Goal: Transaction & Acquisition: Obtain resource

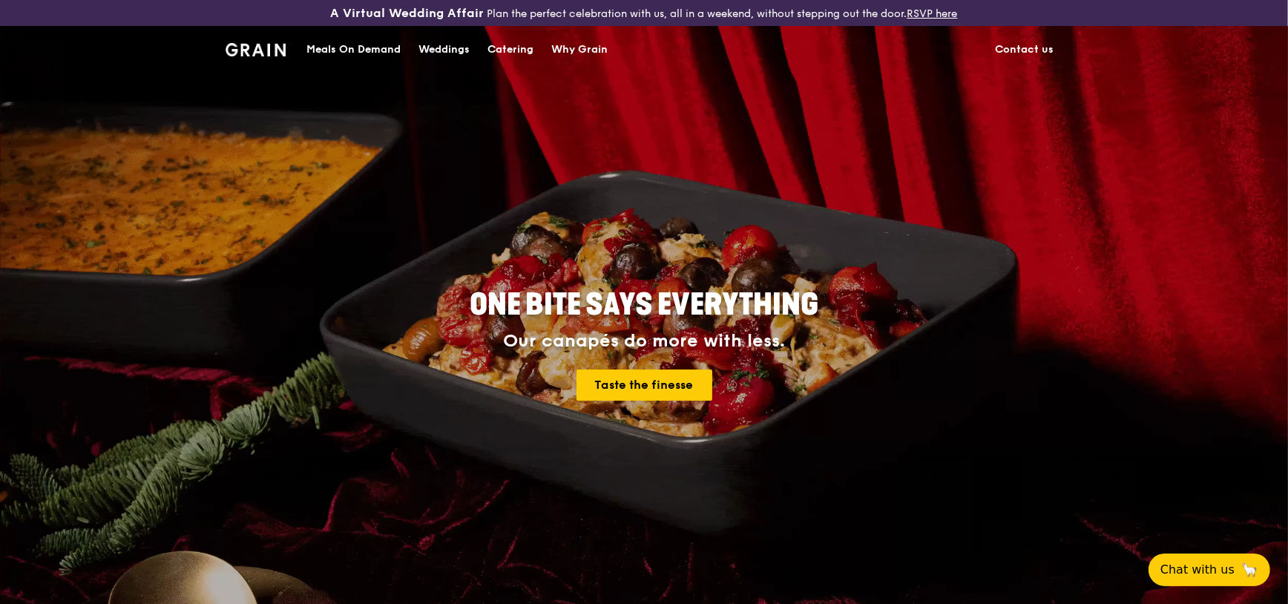
drag, startPoint x: 372, startPoint y: 45, endPoint x: 418, endPoint y: 47, distance: 46.1
click at [372, 45] on div "Meals On Demand" at bounding box center [353, 49] width 94 height 45
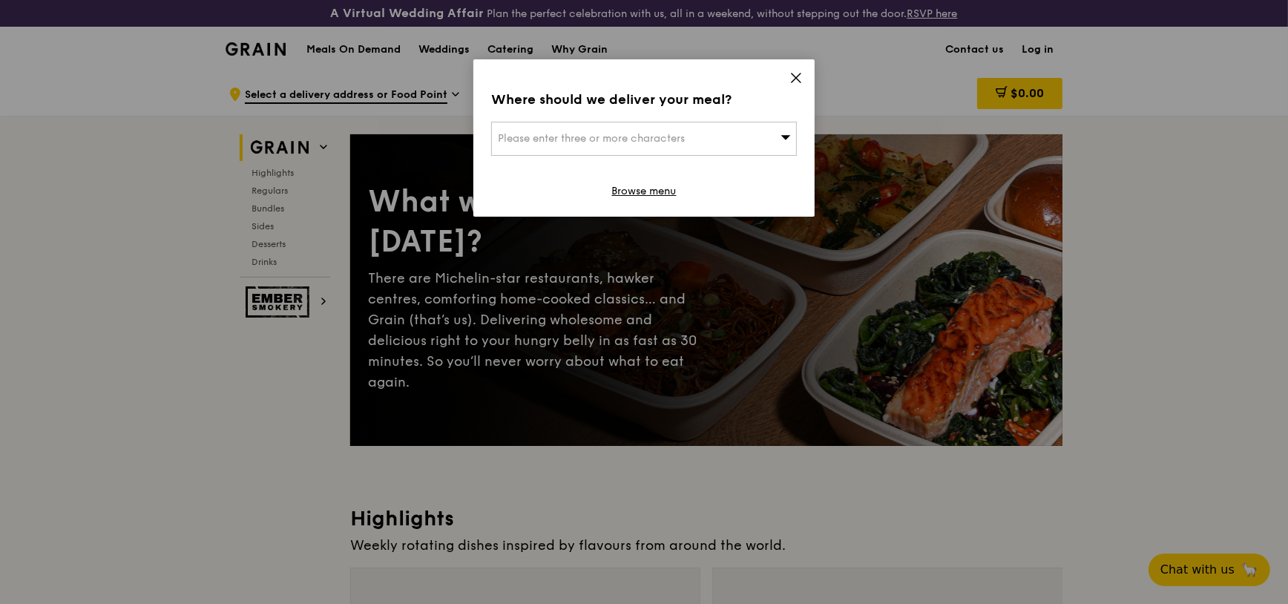
click at [799, 82] on icon at bounding box center [796, 77] width 13 height 13
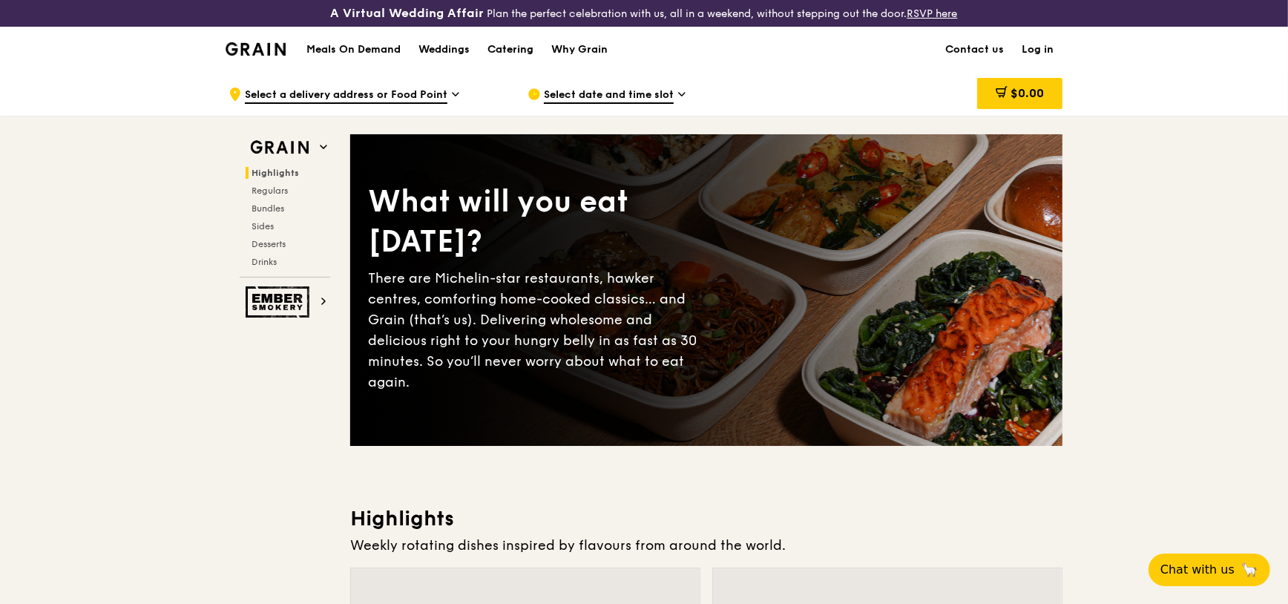
click at [501, 45] on div "Catering" at bounding box center [511, 49] width 46 height 45
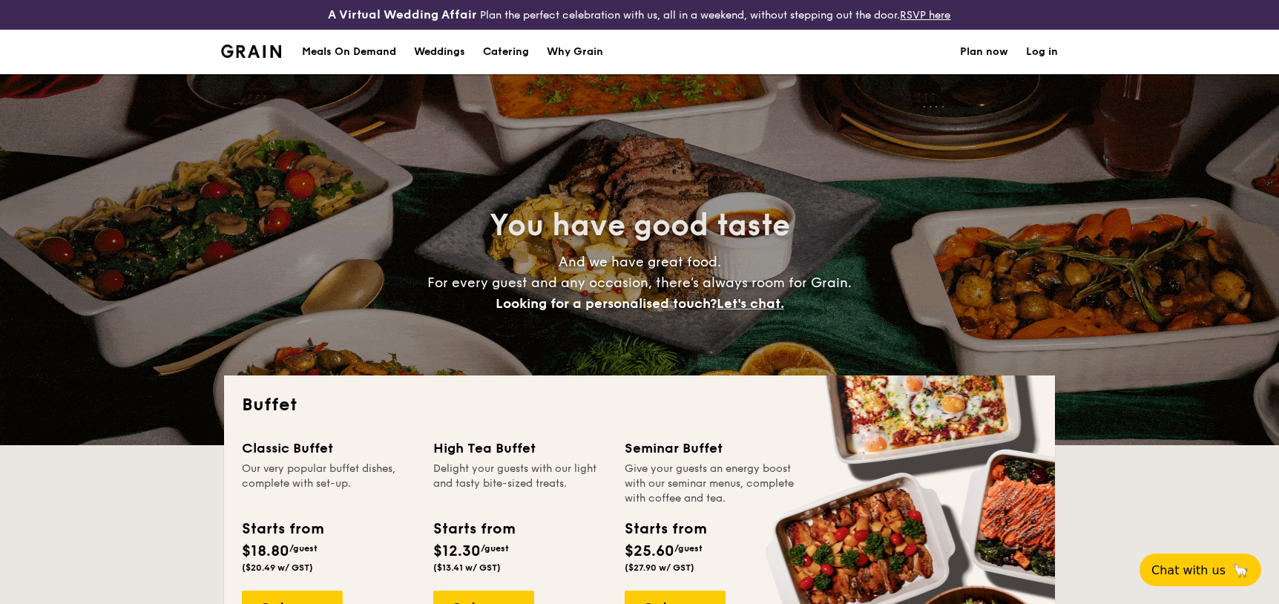
select select
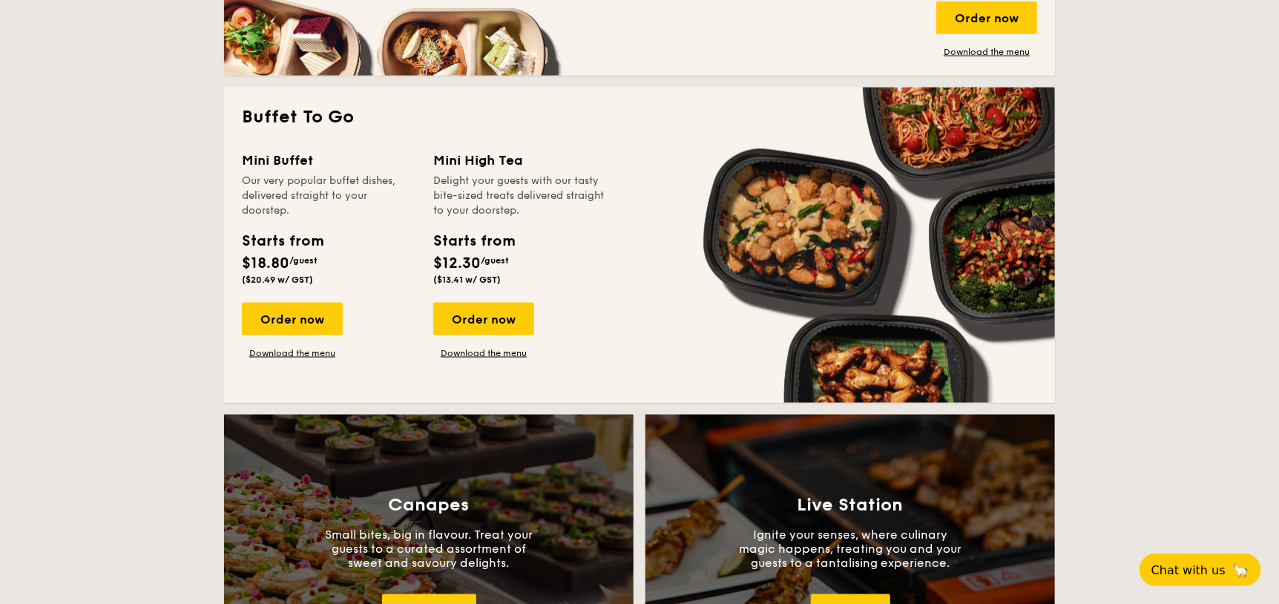
scroll to position [1187, 0]
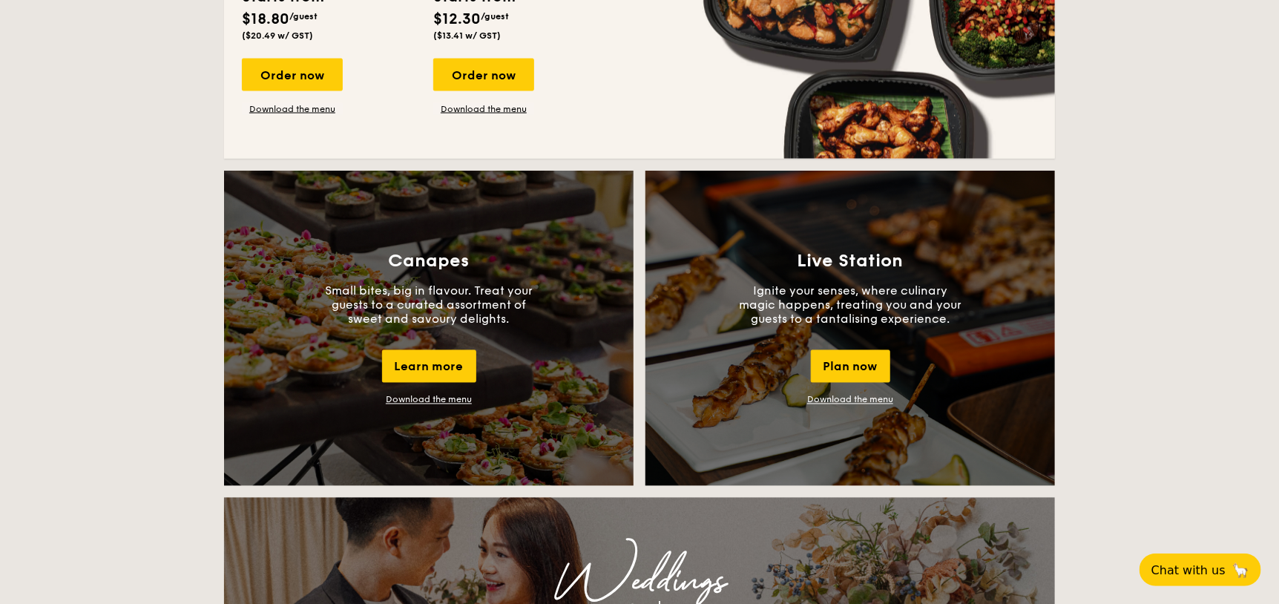
click at [387, 395] on link "Download the menu" at bounding box center [429, 400] width 86 height 10
click at [439, 396] on link "Download the menu" at bounding box center [429, 400] width 86 height 10
